Goal: Transaction & Acquisition: Purchase product/service

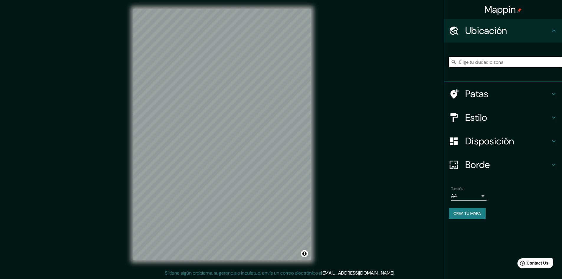
click at [488, 61] on input "Elige tu ciudad o zona" at bounding box center [505, 62] width 113 height 11
type input "[GEOGRAPHIC_DATA], [GEOGRAPHIC_DATA], [GEOGRAPHIC_DATA]"
drag, startPoint x: 549, startPoint y: 61, endPoint x: 448, endPoint y: 79, distance: 102.4
click at [448, 79] on div "[GEOGRAPHIC_DATA], [GEOGRAPHIC_DATA], [GEOGRAPHIC_DATA]" at bounding box center [503, 62] width 118 height 40
click at [452, 61] on icon at bounding box center [454, 62] width 6 height 6
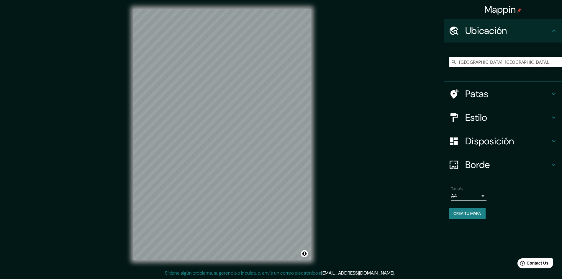
click at [452, 61] on icon at bounding box center [454, 62] width 6 height 6
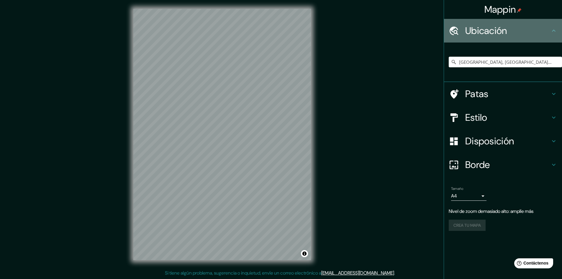
click at [535, 33] on h4 "Ubicación" at bounding box center [507, 31] width 85 height 12
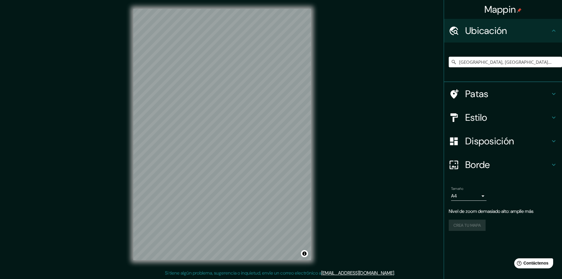
click at [497, 62] on input "[GEOGRAPHIC_DATA], [GEOGRAPHIC_DATA], [GEOGRAPHIC_DATA]" at bounding box center [505, 62] width 113 height 11
click at [507, 61] on input "[GEOGRAPHIC_DATA], [GEOGRAPHIC_DATA], [GEOGRAPHIC_DATA]" at bounding box center [505, 62] width 113 height 11
click at [467, 227] on div "Crea tu mapa" at bounding box center [503, 224] width 109 height 11
click at [147, 268] on div "© Mapbox © OpenStreetMap Mejorar este mapa" at bounding box center [222, 134] width 196 height 270
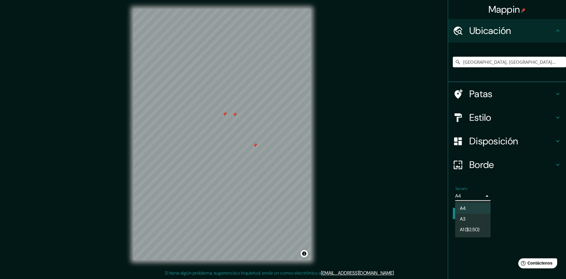
click at [485, 195] on body "Mappin Ubicación [GEOGRAPHIC_DATA], [GEOGRAPHIC_DATA], [GEOGRAPHIC_DATA] Patas …" at bounding box center [283, 138] width 566 height 279
click at [466, 218] on li "A3" at bounding box center [472, 219] width 35 height 11
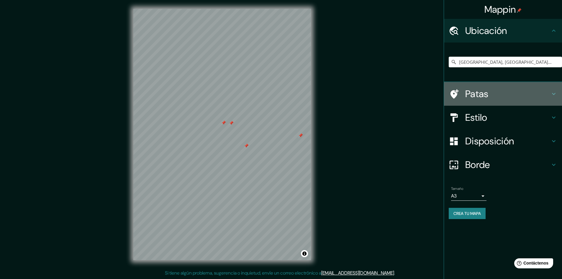
click at [472, 94] on font "Patas" at bounding box center [476, 94] width 23 height 12
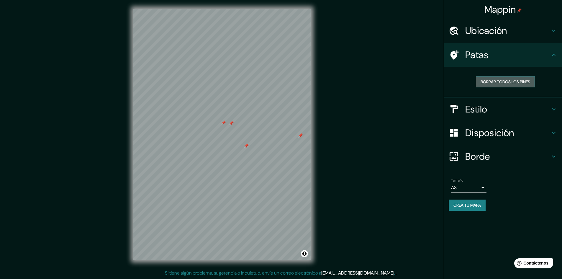
click at [508, 78] on font "Borrar todos los pines" at bounding box center [505, 82] width 50 height 8
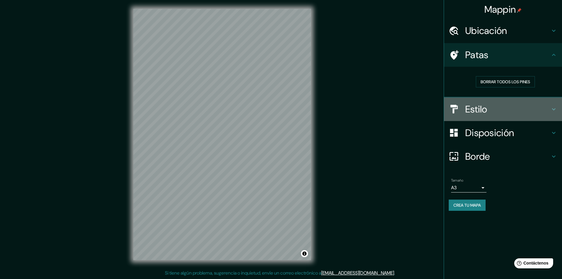
click at [482, 113] on font "Estilo" at bounding box center [476, 109] width 22 height 12
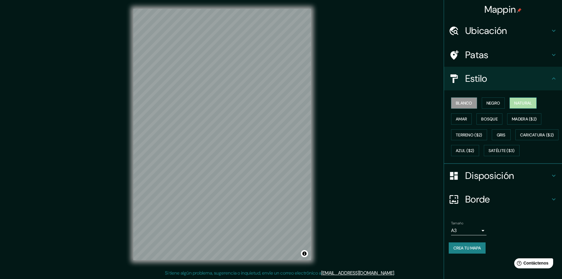
click at [519, 104] on font "Natural" at bounding box center [523, 102] width 18 height 5
click at [466, 120] on font "Amar" at bounding box center [461, 118] width 11 height 5
click at [460, 120] on font "Amar" at bounding box center [461, 118] width 11 height 5
click at [495, 117] on font "Bosque" at bounding box center [489, 118] width 17 height 5
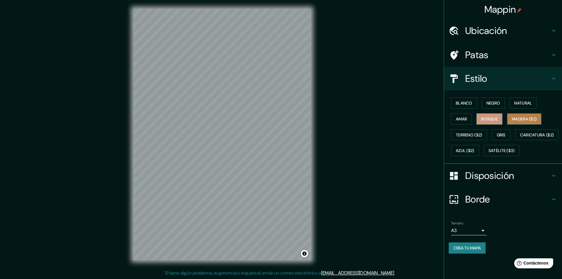
click at [525, 116] on font "Madera ($2)" at bounding box center [524, 118] width 25 height 5
click at [504, 136] on font "Gris" at bounding box center [501, 134] width 9 height 5
click at [475, 136] on font "Terreno ($2)" at bounding box center [469, 134] width 27 height 5
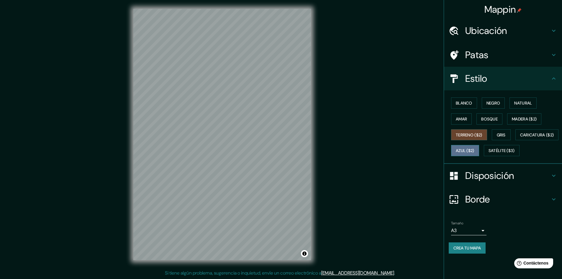
click at [479, 146] on button "Azul ($2)" at bounding box center [465, 150] width 28 height 11
click at [520, 137] on font "Caricatura ($2)" at bounding box center [537, 134] width 34 height 5
click at [474, 149] on font "Azul ($2)" at bounding box center [465, 150] width 19 height 5
click at [488, 153] on font "Satélite ($3)" at bounding box center [501, 150] width 26 height 5
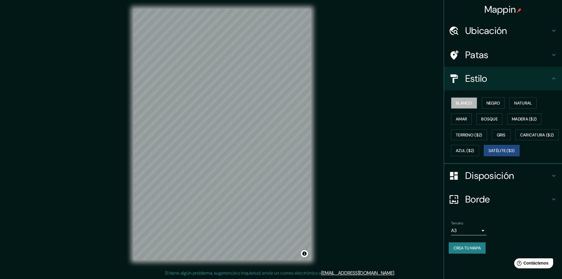
click at [472, 99] on font "Blanco" at bounding box center [464, 103] width 17 height 8
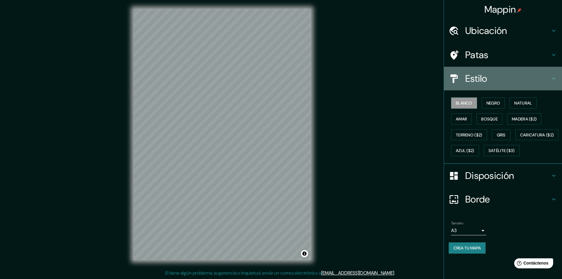
click at [529, 78] on h4 "Estilo" at bounding box center [507, 79] width 85 height 12
click at [554, 80] on icon at bounding box center [553, 78] width 7 height 7
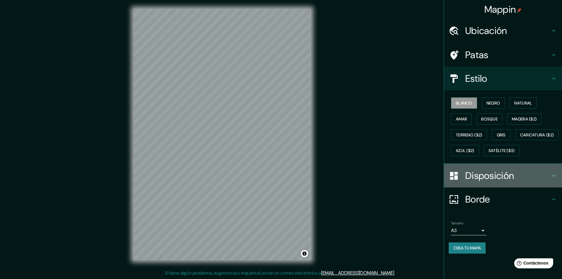
click at [555, 179] on icon at bounding box center [553, 175] width 7 height 7
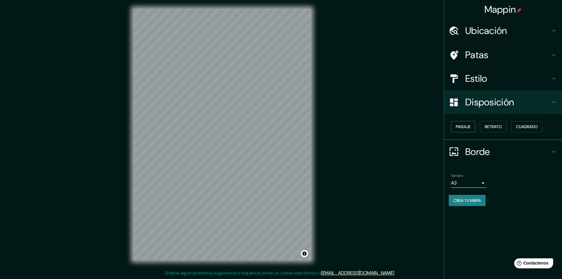
click at [468, 130] on font "Paisaje" at bounding box center [463, 127] width 15 height 8
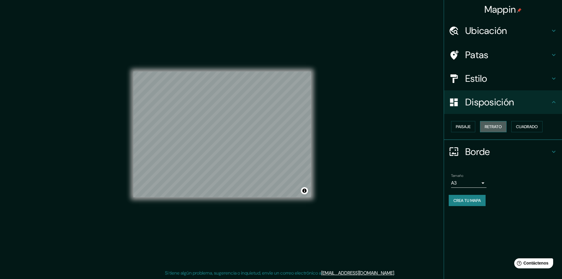
click at [493, 125] on font "Retrato" at bounding box center [493, 126] width 17 height 5
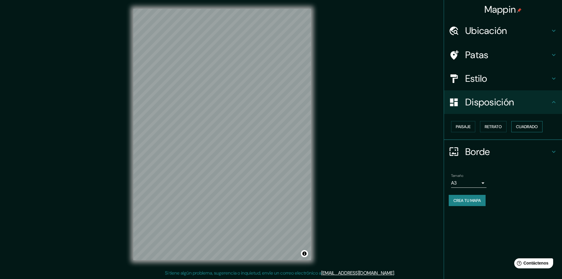
click at [528, 125] on font "Cuadrado" at bounding box center [527, 126] width 22 height 5
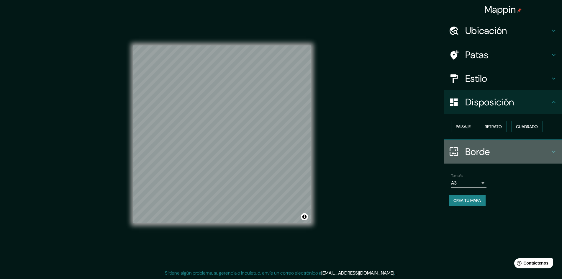
click at [530, 148] on h4 "Borde" at bounding box center [507, 152] width 85 height 12
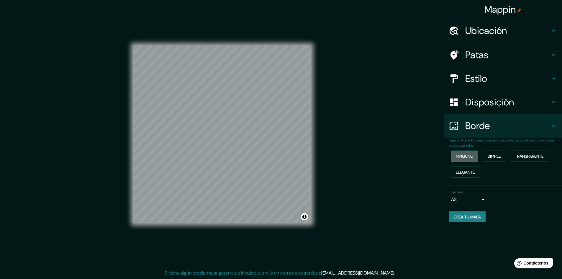
click at [464, 159] on font "Ninguno" at bounding box center [465, 156] width 18 height 8
click at [493, 154] on font "Simple" at bounding box center [494, 155] width 13 height 5
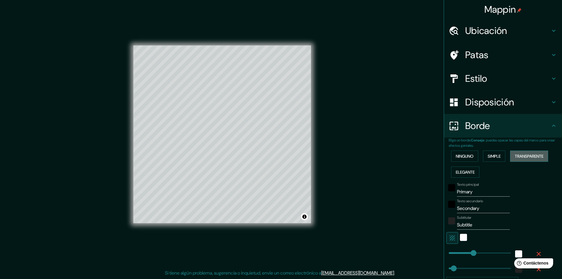
click at [521, 153] on font "Transparente" at bounding box center [529, 156] width 29 height 8
click at [464, 174] on font "Elegante" at bounding box center [465, 171] width 19 height 5
click at [459, 160] on font "Ninguno" at bounding box center [465, 156] width 18 height 8
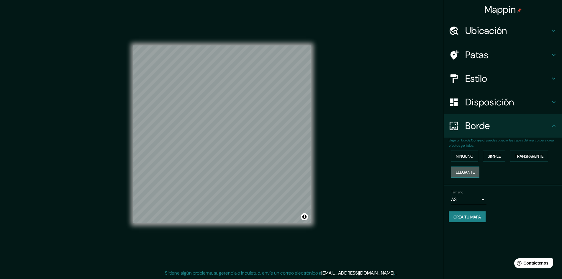
click at [468, 172] on font "Elegante" at bounding box center [465, 171] width 19 height 5
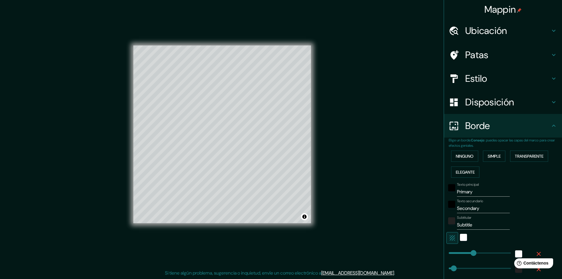
click at [470, 101] on font "Disposición" at bounding box center [489, 102] width 49 height 12
type input "241"
type input "48"
type input "24"
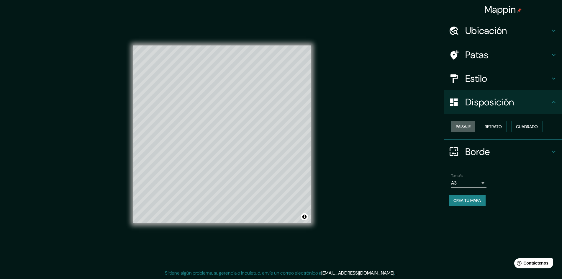
click at [460, 122] on button "Paisaje" at bounding box center [463, 126] width 24 height 11
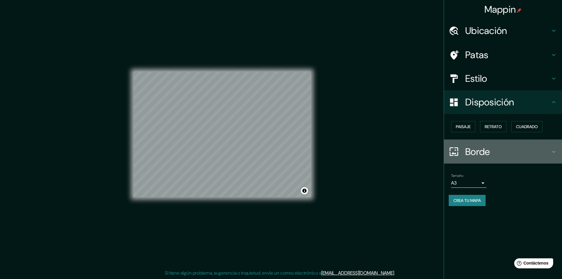
click at [472, 152] on font "Borde" at bounding box center [477, 151] width 25 height 12
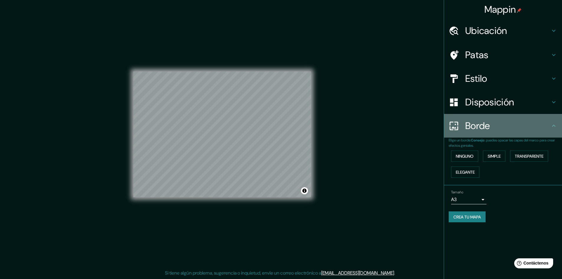
click at [491, 135] on div "Borde" at bounding box center [503, 126] width 118 height 24
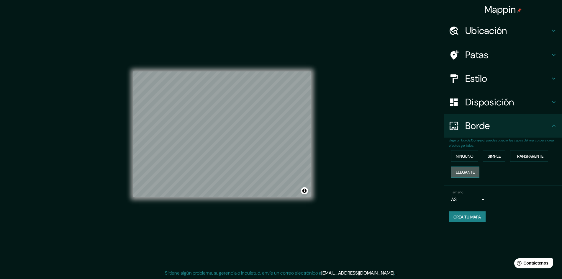
click at [463, 171] on font "Elegante" at bounding box center [465, 171] width 19 height 5
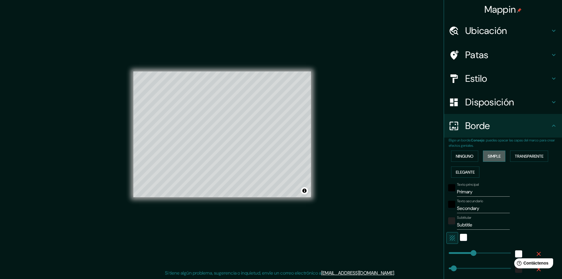
click at [493, 156] on font "Simple" at bounding box center [494, 155] width 13 height 5
click at [523, 156] on font "Transparente" at bounding box center [529, 155] width 29 height 5
click at [475, 193] on input "Primary" at bounding box center [483, 191] width 53 height 9
type input "Primar"
type input "289"
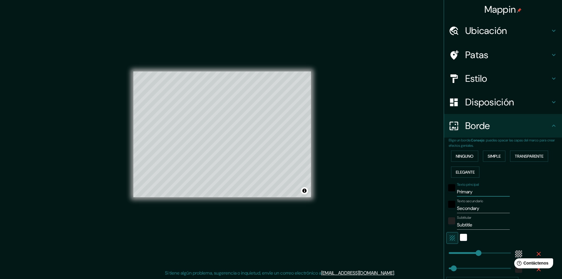
type input "48"
type input "Prima"
type input "289"
type input "48"
type input "Prim"
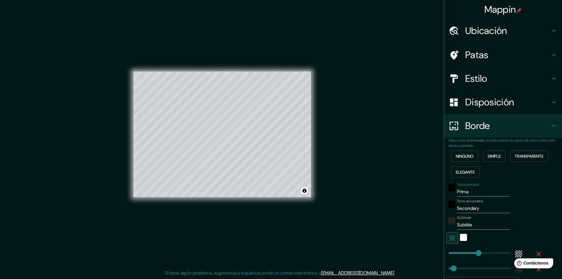
type input "289"
type input "48"
type input "Pri"
type input "289"
type input "48"
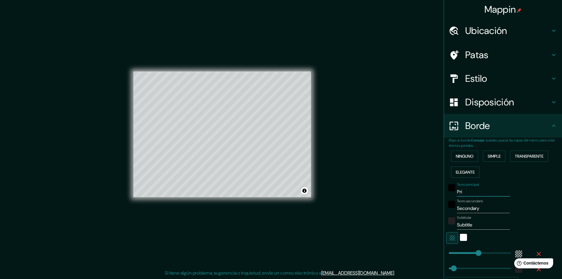
type input "Pr"
type input "289"
type input "48"
type input "P"
type input "289"
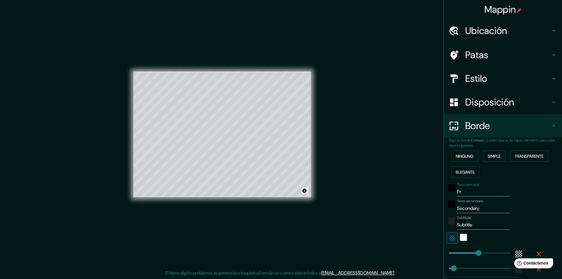
type input "48"
type input "289"
type input "48"
type input "c"
type input "289"
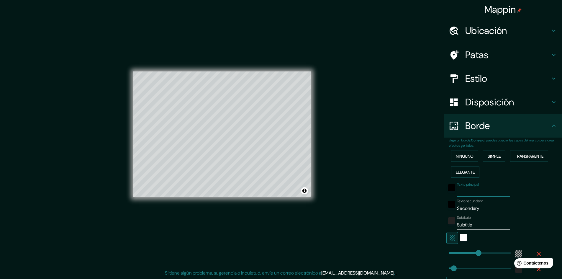
type input "48"
type input "co"
type input "289"
type input "48"
type input "com"
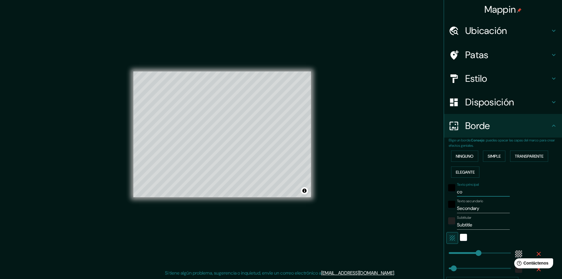
type input "289"
type input "48"
type input "comp"
type input "289"
type input "48"
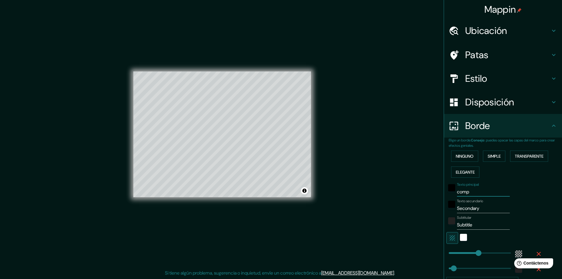
type input "compl"
type input "289"
type input "48"
type input "comple"
type input "289"
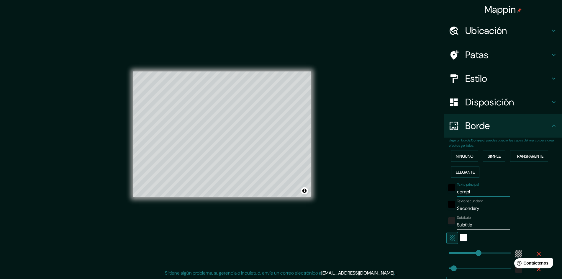
type input "48"
type input "complej"
type input "289"
type input "48"
type input "compleji"
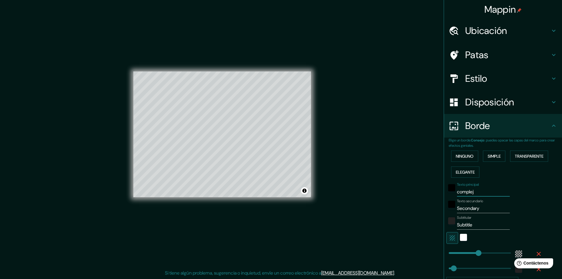
type input "289"
type input "48"
type input "complej"
type input "289"
type input "48"
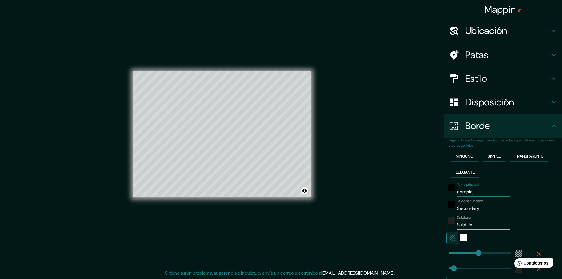
type input "comple"
type input "289"
type input "48"
type input "complej"
type input "289"
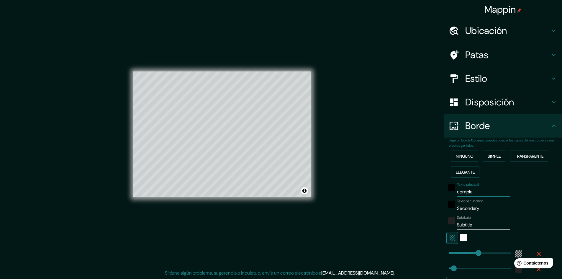
type input "48"
type input "complejo"
type input "289"
type input "48"
type input "complejo"
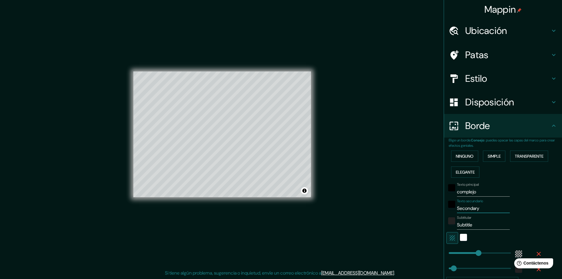
click at [467, 210] on input "Secondary" at bounding box center [483, 208] width 53 height 9
type input "a"
type input "289"
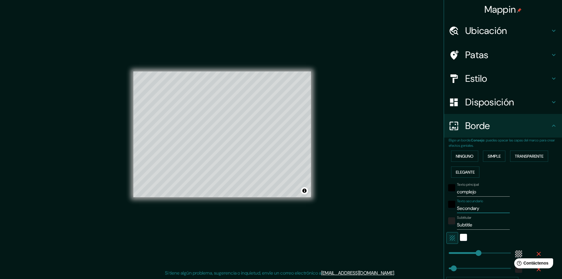
type input "48"
type input "au"
type input "289"
type input "48"
type input "aut"
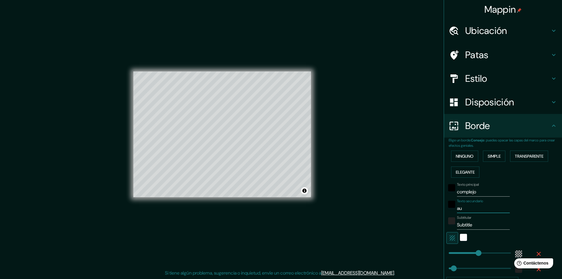
type input "289"
type input "48"
type input "auto"
type input "289"
type input "48"
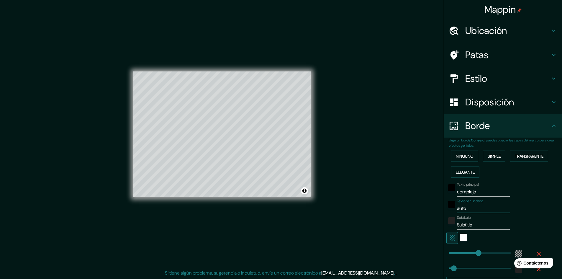
type input "autom"
type input "289"
type input "48"
type input "automo"
type input "289"
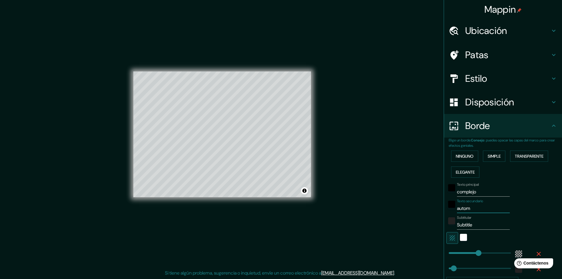
type input "48"
type input "automov"
type input "289"
type input "48"
type input "automovi"
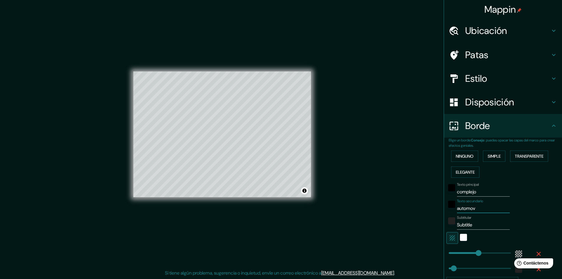
type input "289"
type input "48"
type input "automovil"
type input "289"
type input "48"
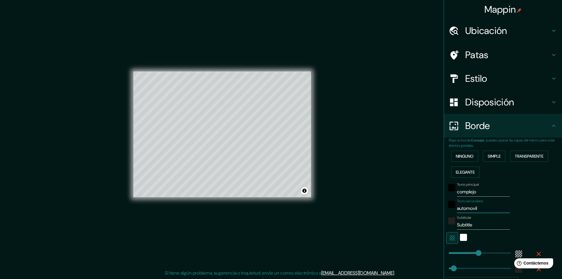
type input "automovili"
type input "289"
type input "48"
type input "automovilis"
type input "289"
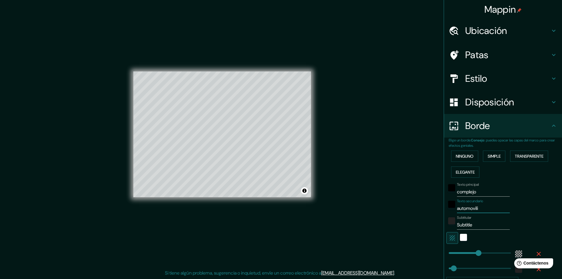
type input "48"
type input "automovilist"
type input "289"
type input "48"
type input "automovilis"
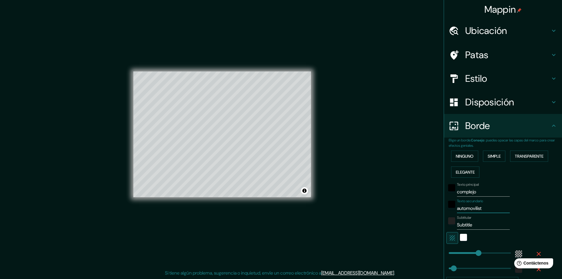
type input "289"
type input "48"
type input "automovili"
type input "289"
type input "48"
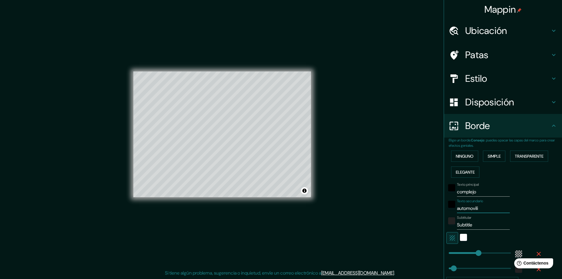
type input "automovil"
type input "289"
type input "48"
type input "automovilí"
type input "289"
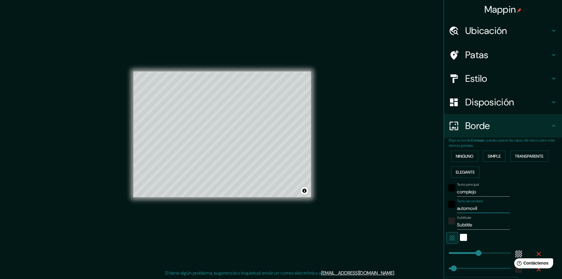
type input "48"
type input "automovilís"
type input "289"
type input "48"
type input "automovilíst"
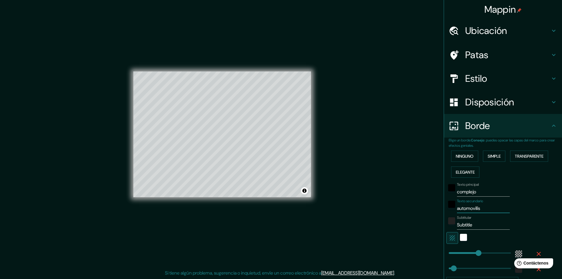
type input "289"
type input "48"
type input "automovilísti"
type input "289"
type input "48"
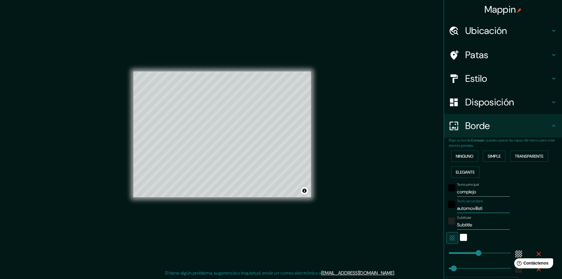
type input "automovilístic"
type input "289"
type input "48"
type input "automovilístico"
type input "289"
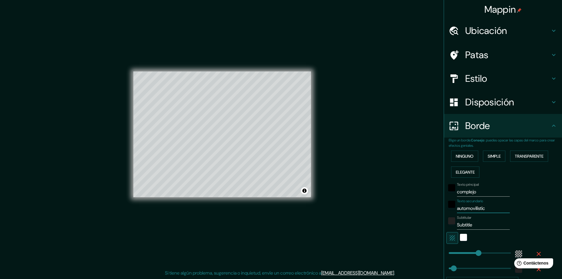
type input "48"
type input "automovilístico"
type input "289"
type input "48"
type input "automovilístico"
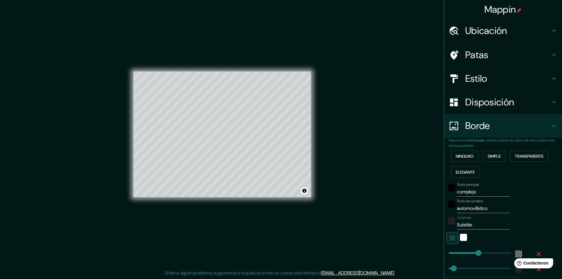
click at [471, 223] on input "Subtitle" at bounding box center [483, 224] width 53 height 9
type input "m"
type input "289"
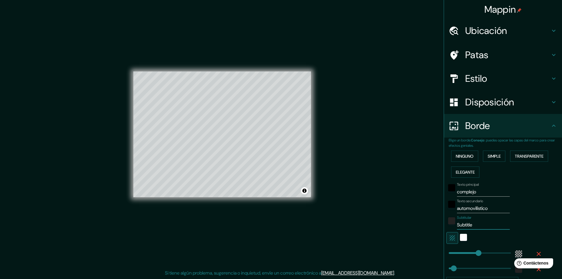
type input "48"
type input "mu"
type input "289"
type input "48"
type input "mul"
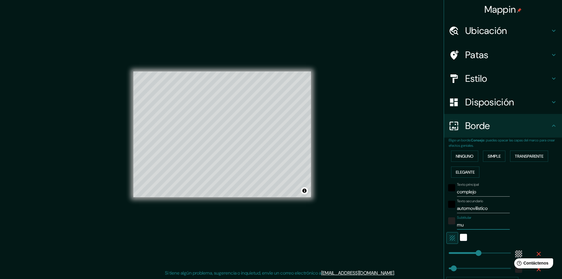
type input "289"
type input "48"
type input "mu"
type input "289"
type input "48"
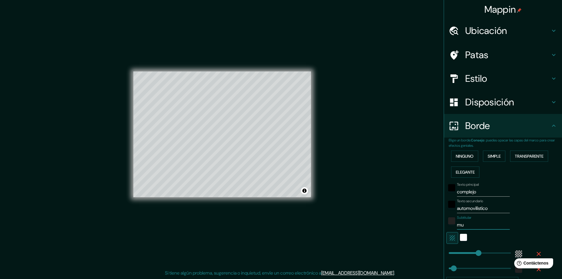
type input "m"
type input "289"
type input "48"
type input "289"
type input "48"
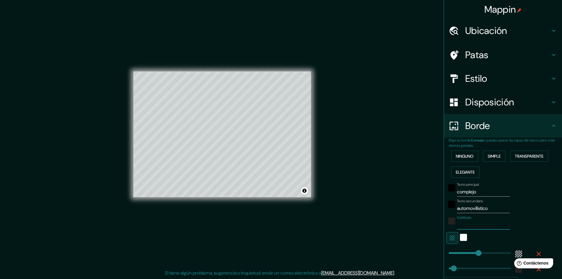
type input "M"
type input "289"
type input "48"
type input "Mu"
type input "289"
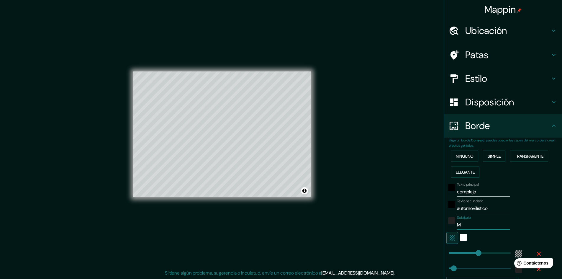
type input "48"
type input "Mul"
type input "289"
type input "48"
type input "Mult"
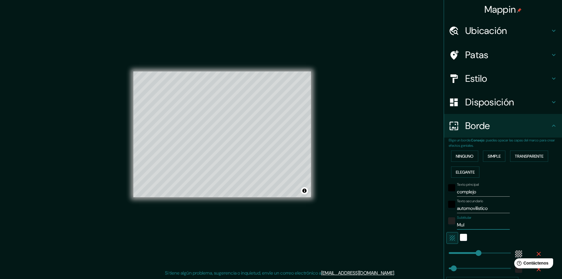
type input "289"
type input "48"
type input "Multi"
type input "289"
type input "48"
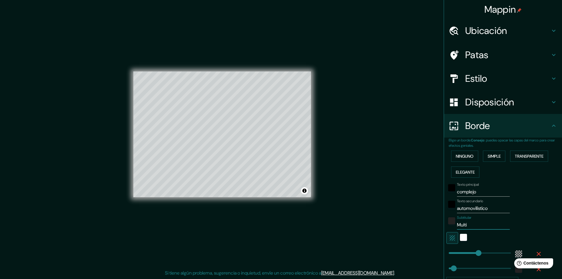
type input "Multif"
type input "289"
type input "48"
type input "Multifu"
type input "289"
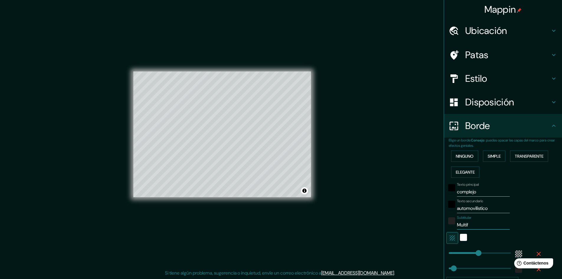
type input "48"
type input "Multifun"
type input "289"
type input "48"
type input "Multifunc"
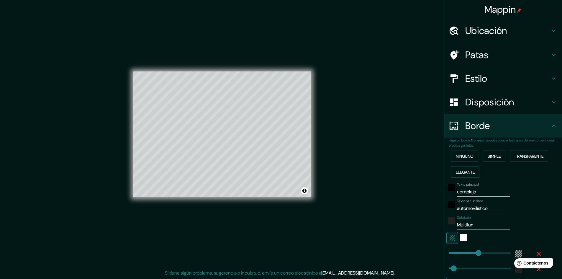
type input "289"
type input "48"
type input "Multifunci"
type input "289"
type input "48"
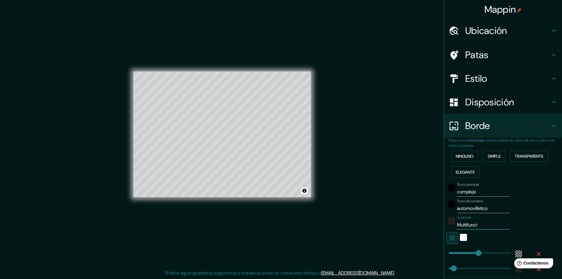
type input "Multifuncio"
type input "289"
type input "48"
type input "Multifuncion"
type input "289"
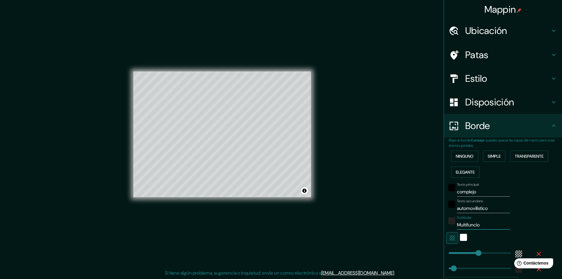
type input "48"
type input "Multifunciona"
type input "289"
type input "48"
type input "Multifuncional"
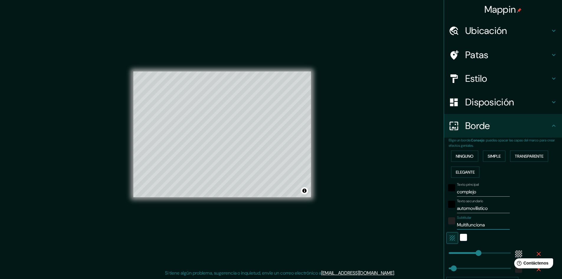
type input "289"
type input "48"
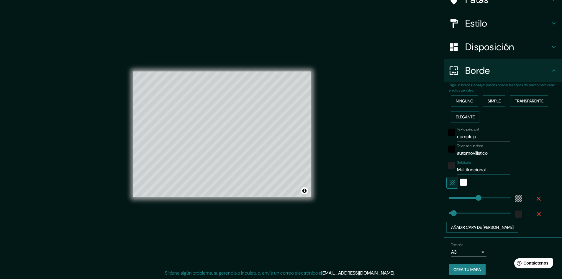
scroll to position [58, 0]
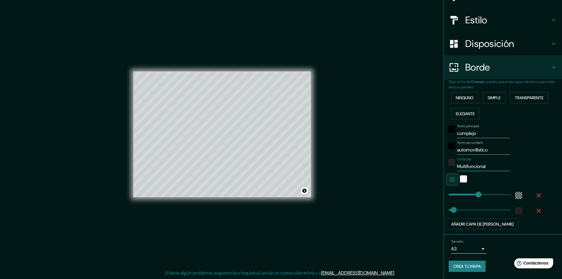
type input "289"
type input "Multifuncional"
type input "63"
type input "48"
type input "83"
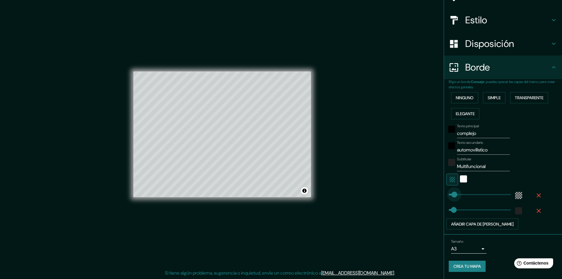
type input "48"
type input "103"
type input "48"
type input "126"
type input "48"
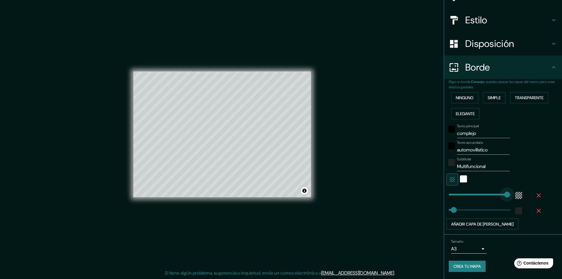
drag, startPoint x: 475, startPoint y: 193, endPoint x: 462, endPoint y: 214, distance: 23.9
drag, startPoint x: 450, startPoint y: 208, endPoint x: 454, endPoint y: 208, distance: 4.4
drag, startPoint x: 454, startPoint y: 208, endPoint x: 466, endPoint y: 210, distance: 11.7
drag, startPoint x: 466, startPoint y: 210, endPoint x: 449, endPoint y: 211, distance: 16.6
drag, startPoint x: 460, startPoint y: 193, endPoint x: 487, endPoint y: 189, distance: 27.1
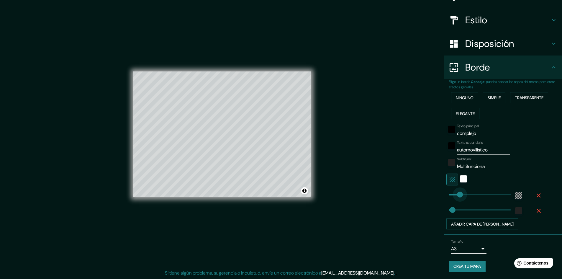
drag, startPoint x: 487, startPoint y: 191, endPoint x: 453, endPoint y: 196, distance: 34.6
click at [473, 226] on font "Añadir capa de [PERSON_NAME]" at bounding box center [482, 223] width 63 height 5
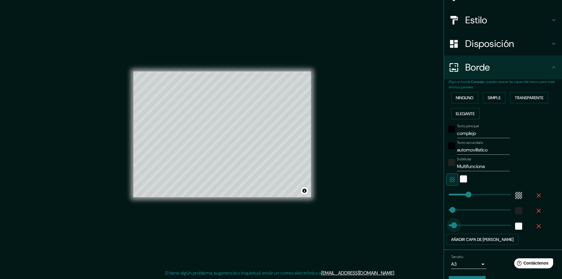
drag, startPoint x: 468, startPoint y: 226, endPoint x: 450, endPoint y: 227, distance: 18.9
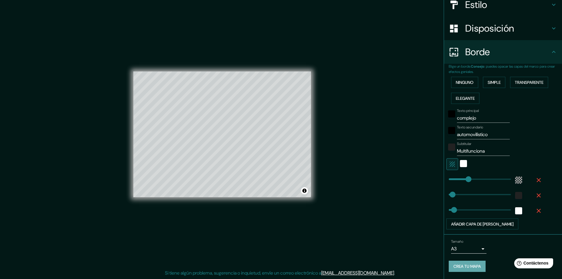
click at [460, 268] on font "Crea tu mapa" at bounding box center [466, 266] width 27 height 5
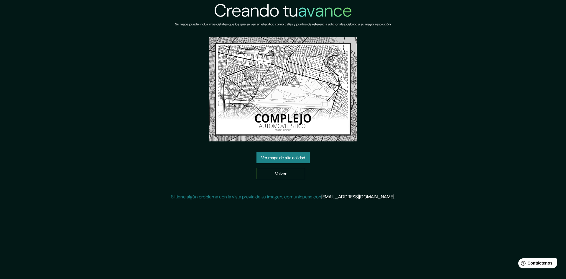
click at [342, 92] on img at bounding box center [282, 89] width 147 height 104
click at [297, 159] on font "Ver mapa de alta calidad" at bounding box center [283, 157] width 44 height 5
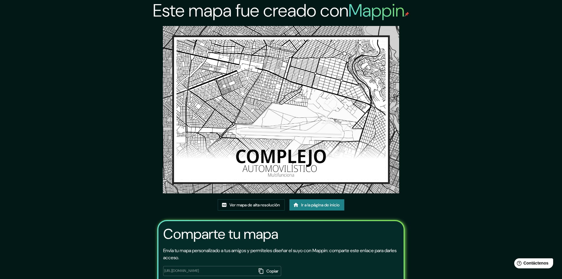
click at [214, 109] on img at bounding box center [281, 109] width 237 height 167
click at [267, 209] on link "Ver mapa de alta resolución" at bounding box center [251, 204] width 67 height 11
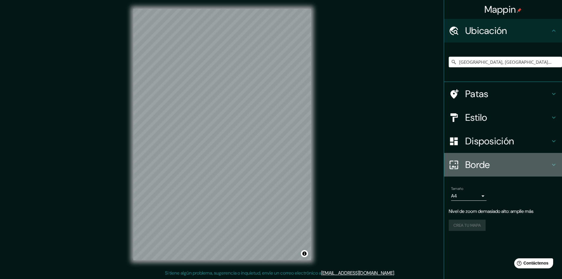
click at [480, 161] on font "Borde" at bounding box center [477, 164] width 25 height 12
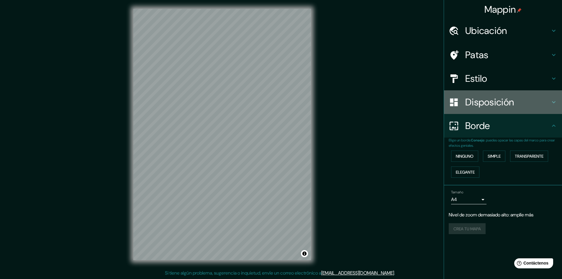
click at [478, 96] on font "Disposición" at bounding box center [489, 102] width 49 height 12
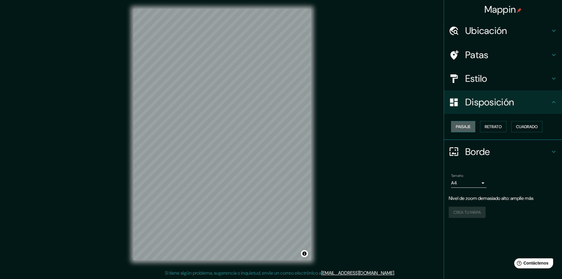
click at [460, 124] on font "Paisaje" at bounding box center [463, 126] width 15 height 5
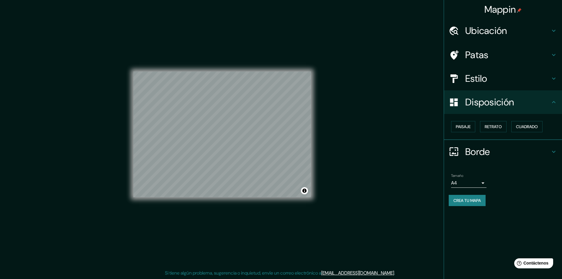
click at [326, 201] on div "Mappin Ubicación El Alto, Departamento de La Paz, Bolivia Patas Estilo Disposic…" at bounding box center [281, 138] width 562 height 279
click at [313, 151] on div "© Mapbox © OpenStreetMap Improve this map" at bounding box center [222, 134] width 196 height 270
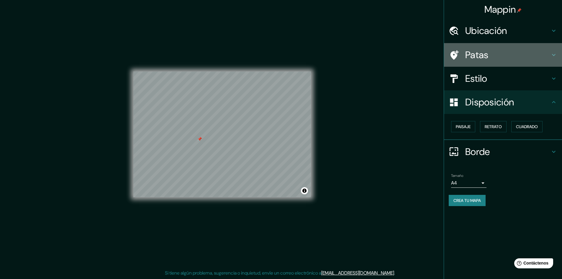
click at [489, 53] on h4 "Patas" at bounding box center [507, 55] width 85 height 12
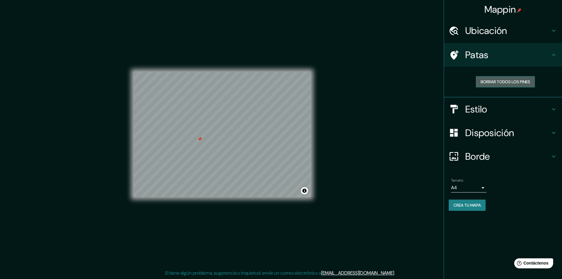
click at [498, 82] on font "Borrar todos los pines" at bounding box center [505, 81] width 50 height 5
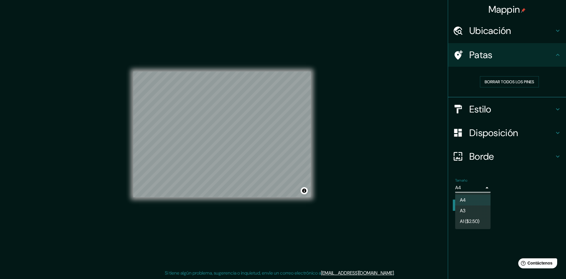
click at [482, 188] on body "Mappin Ubicación El Alto, Departamento de La Paz, Bolivia Patas Borrar todos lo…" at bounding box center [283, 138] width 566 height 279
click at [471, 223] on font "A1 ($2.50)" at bounding box center [469, 222] width 19 height 6
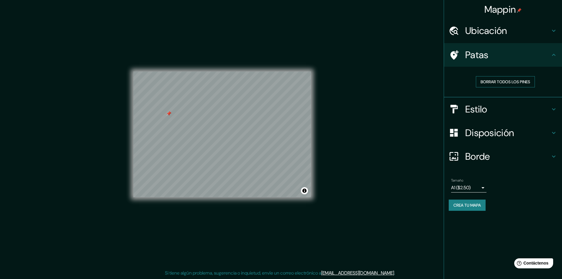
click at [485, 81] on font "Borrar todos los pines" at bounding box center [505, 81] width 50 height 5
click at [242, 254] on div "© Mapbox © OpenStreetMap Improve this map" at bounding box center [222, 134] width 178 height 251
click at [303, 224] on div "© Mapbox © OpenStreetMap Improve this map" at bounding box center [222, 134] width 178 height 251
